Goal: Communication & Community: Participate in discussion

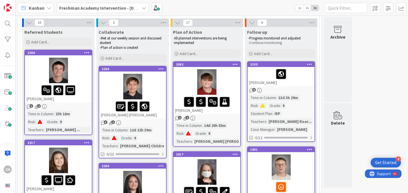
scroll to position [38, 0]
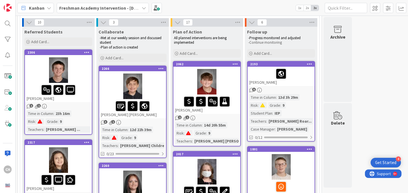
click at [148, 79] on div at bounding box center [132, 85] width 67 height 25
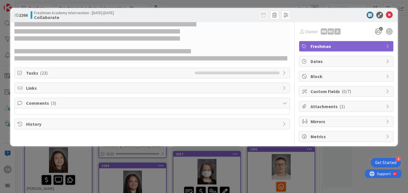
click at [190, 103] on span "Comments ( 3 )" at bounding box center [152, 102] width 253 height 7
click at [285, 102] on icon at bounding box center [284, 102] width 5 height 5
click at [390, 17] on icon at bounding box center [389, 15] width 7 height 7
click at [389, 16] on icon at bounding box center [389, 15] width 7 height 7
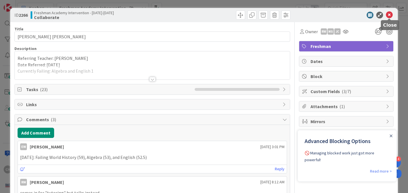
click at [390, 17] on icon at bounding box center [389, 15] width 7 height 7
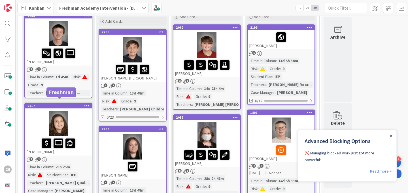
scroll to position [94, 0]
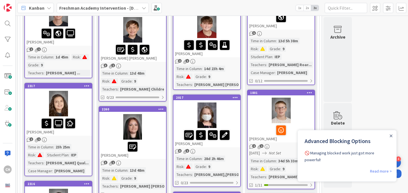
click at [59, 97] on div at bounding box center [58, 103] width 67 height 25
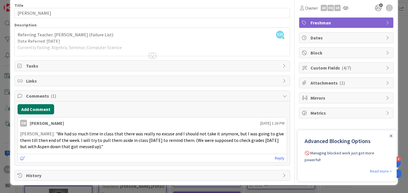
click at [38, 109] on button "Add Comment" at bounding box center [36, 109] width 37 height 10
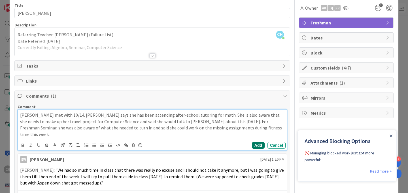
click at [254, 142] on button "Add" at bounding box center [258, 145] width 13 height 7
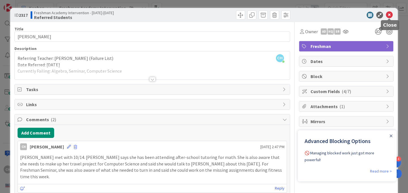
click at [388, 14] on icon at bounding box center [389, 15] width 7 height 7
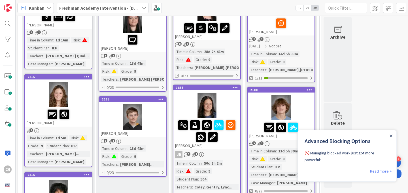
scroll to position [201, 0]
click at [391, 134] on icon "Close Announcement" at bounding box center [391, 135] width 3 height 3
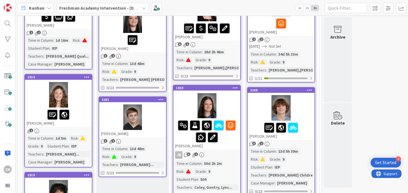
scroll to position [0, 0]
click at [82, 97] on div at bounding box center [58, 94] width 67 height 25
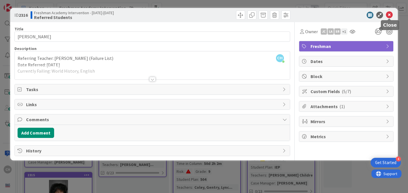
click at [390, 16] on icon at bounding box center [389, 15] width 7 height 7
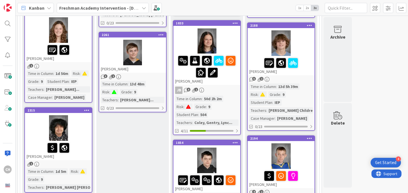
scroll to position [266, 0]
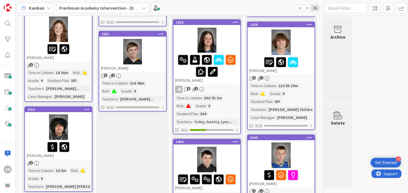
click at [67, 131] on div at bounding box center [58, 126] width 67 height 25
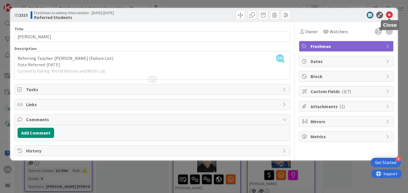
click at [389, 15] on icon at bounding box center [389, 15] width 7 height 7
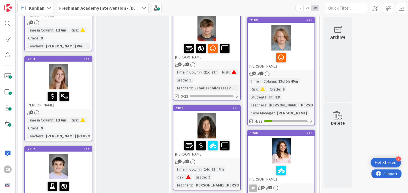
scroll to position [497, 0]
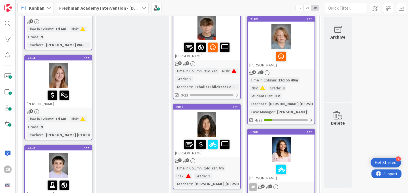
click at [63, 68] on div at bounding box center [58, 75] width 67 height 25
